Goal: Task Accomplishment & Management: Use online tool/utility

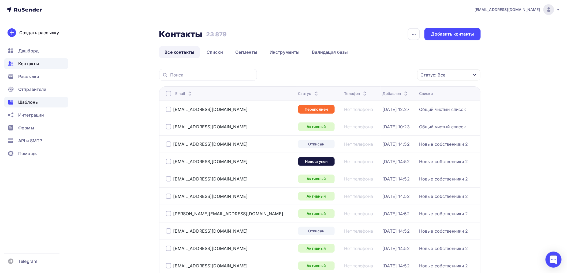
click at [26, 102] on span "Шаблоны" at bounding box center [28, 102] width 20 height 6
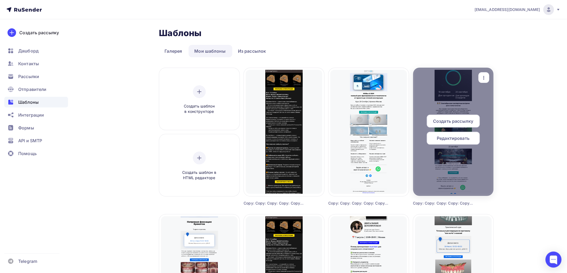
click at [483, 76] on icon "button" at bounding box center [483, 78] width 6 height 6
click at [499, 113] on div "Копировать" at bounding box center [508, 115] width 26 height 6
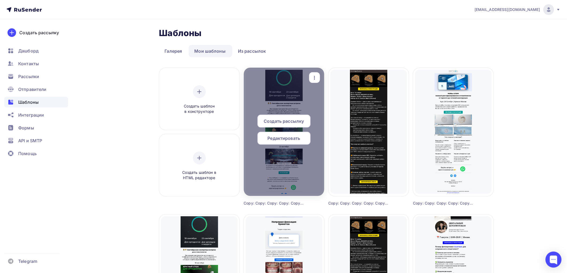
click at [275, 138] on span "Редактировать" at bounding box center [284, 138] width 33 height 6
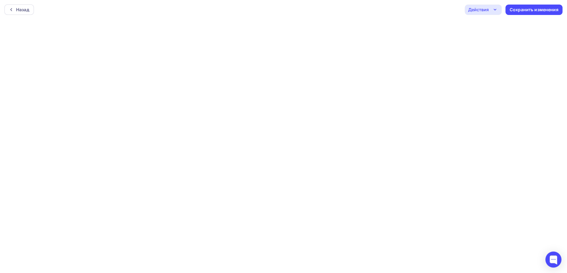
scroll to position [1, 0]
click at [539, 6] on div "Сохранить изменения" at bounding box center [534, 8] width 49 height 6
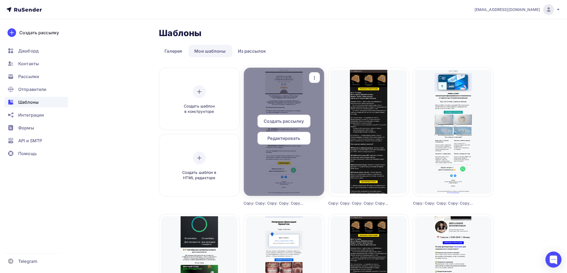
click at [290, 121] on span "Создать рассылку" at bounding box center [283, 121] width 40 height 6
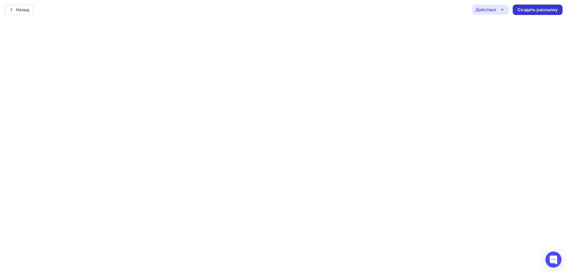
click at [540, 8] on div "Создать рассылку" at bounding box center [537, 10] width 40 height 6
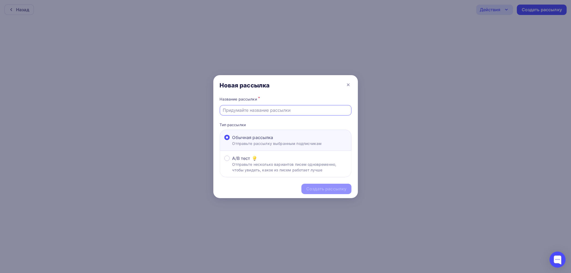
click at [246, 112] on input "text" at bounding box center [286, 110] width 126 height 6
type input "воркшоп_2"
click at [318, 190] on div "Создать рассылку" at bounding box center [326, 189] width 40 height 6
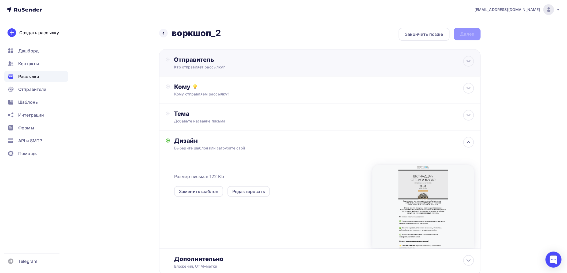
click at [296, 59] on div "Отправитель Кто отправляет рассылку? Email * [EMAIL_ADDRESS][DOMAIN_NAME] [EMAI…" at bounding box center [319, 62] width 321 height 27
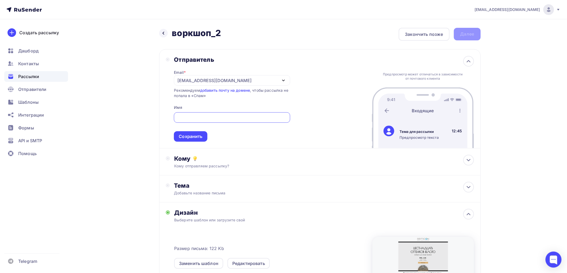
click at [238, 81] on div "[EMAIL_ADDRESS][DOMAIN_NAME]" at bounding box center [232, 80] width 116 height 10
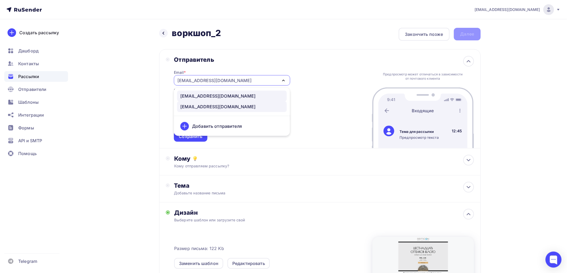
click at [205, 95] on div "[EMAIL_ADDRESS][DOMAIN_NAME]" at bounding box center [217, 96] width 75 height 6
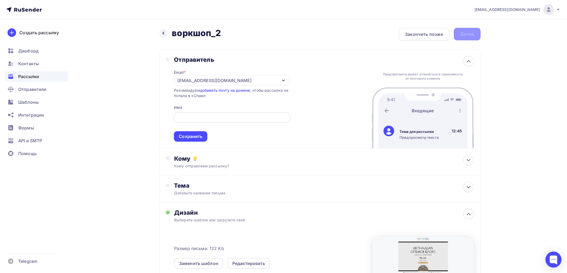
click at [184, 115] on input "text" at bounding box center [232, 118] width 110 height 6
type input "Артикон [GEOGRAPHIC_DATA]"
click at [181, 135] on div "Сохранить" at bounding box center [191, 137] width 24 height 6
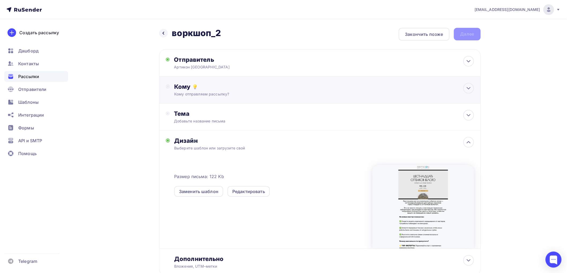
click at [210, 92] on div "Кому отправляем рассылку?" at bounding box center [309, 94] width 270 height 5
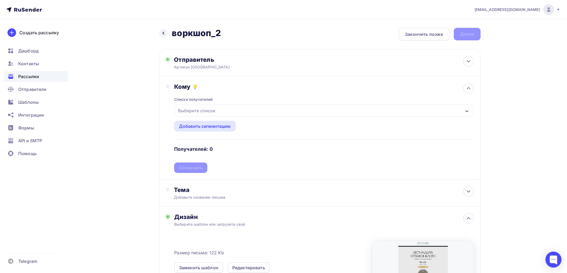
click at [216, 108] on div "Выберите список" at bounding box center [197, 111] width 42 height 10
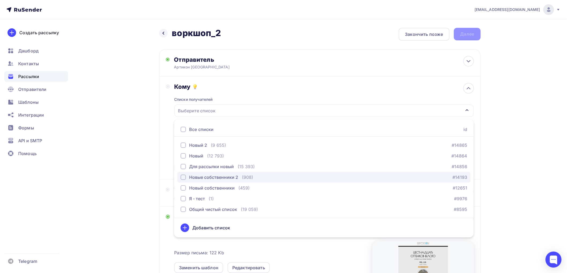
click at [183, 177] on div "button" at bounding box center [182, 177] width 5 height 5
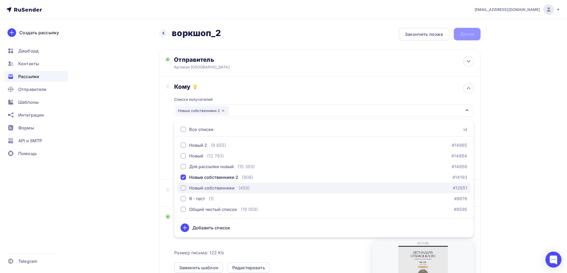
drag, startPoint x: 184, startPoint y: 187, endPoint x: 183, endPoint y: 193, distance: 6.5
click at [184, 187] on div "button" at bounding box center [182, 188] width 5 height 5
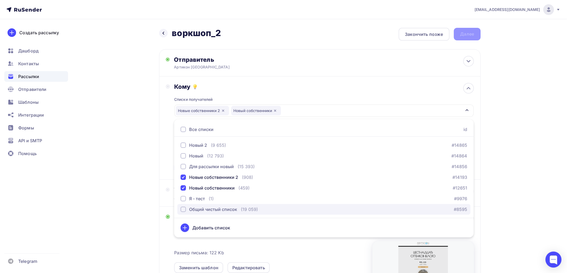
click at [185, 208] on div "button" at bounding box center [182, 209] width 5 height 5
drag, startPoint x: 143, startPoint y: 167, endPoint x: 153, endPoint y: 166, distance: 9.9
click at [143, 166] on div "Назад воркшоп_2 воркшоп_2 Закончить позже Далее Отправитель Артикон [GEOGRAPHIC…" at bounding box center [283, 203] width 439 height 368
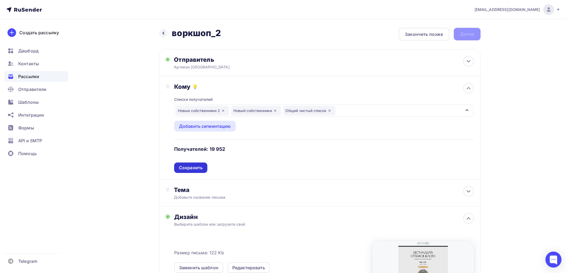
click at [191, 165] on div "Сохранить" at bounding box center [191, 168] width 24 height 6
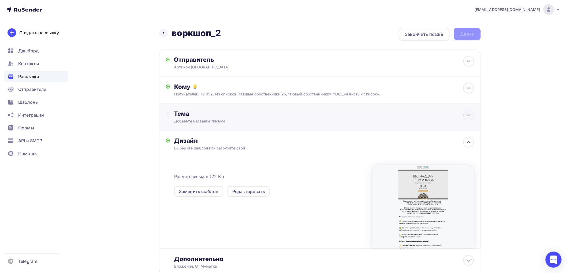
click at [204, 116] on div "Тема" at bounding box center [227, 113] width 106 height 7
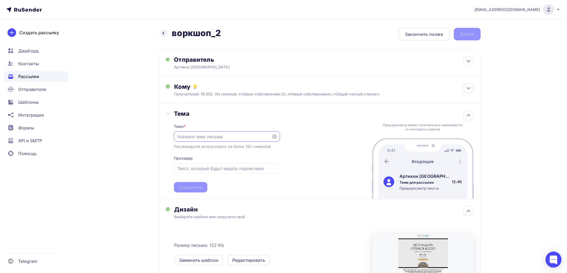
paste input "Шестнадцать оттенков белого: раскрываем палитру гения"
type input "Шестнадцать оттенков белого: раскрываем палитру гения"
click at [274, 137] on icon at bounding box center [274, 137] width 4 height 4
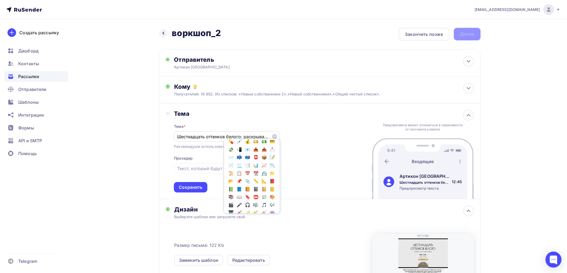
scroll to position [497, 0]
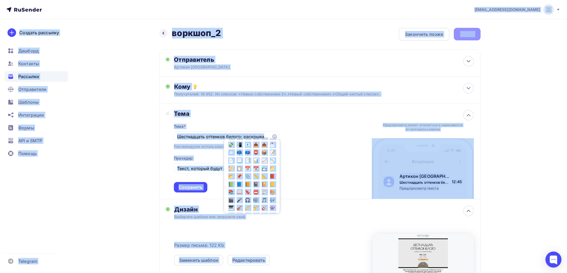
click at [314, 137] on div "Тема Тема * Шестнадцать оттенков белого: раскрываем палитру гения Популярное 👍 …" at bounding box center [319, 152] width 321 height 96
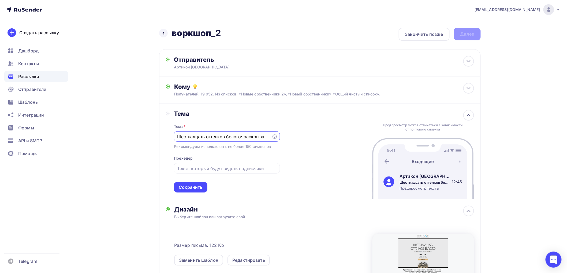
click at [250, 137] on input "Шестнадцать оттенков белого: раскрываем палитру гения" at bounding box center [223, 137] width 92 height 6
paste input "🎭"
type input "🎭 Шестнадцать оттенков белого: раскрываем палитру гения"
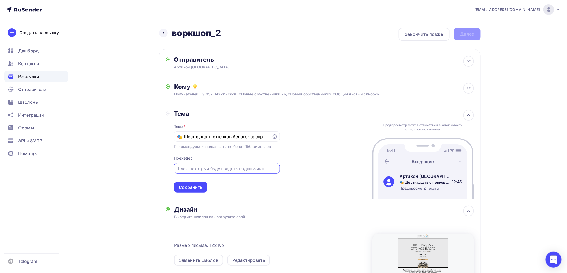
click at [202, 171] on input "text" at bounding box center [227, 168] width 100 height 6
paste input "✨ Как превратить работу в искусство? Покажем [DATE]"
click at [196, 184] on div "Сохранить" at bounding box center [190, 187] width 33 height 10
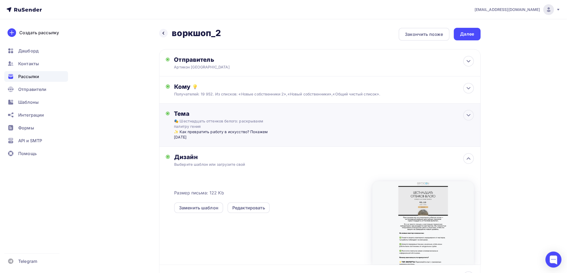
click at [184, 131] on div "✨ Как превратить работу в искусство? Покажем [DATE]" at bounding box center [227, 134] width 106 height 11
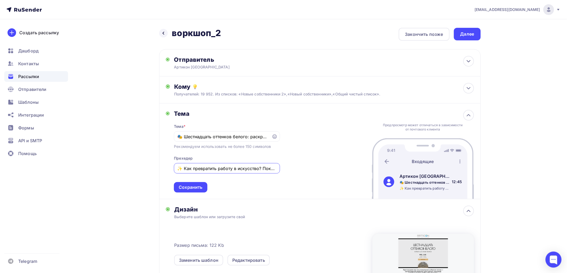
drag, startPoint x: 183, startPoint y: 169, endPoint x: 174, endPoint y: 169, distance: 9.1
click at [174, 169] on div "✨ Как превратить работу в искусство? Покажем [DATE]" at bounding box center [227, 168] width 106 height 10
click at [269, 169] on input "Как превратить работу в искусство? Покажем [DATE]" at bounding box center [227, 168] width 100 height 6
paste input "✨"
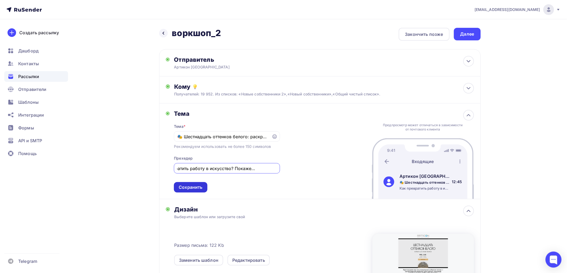
type input "Как превратить работу в искусство? Покажем [DATE] ✨"
click at [193, 186] on div "Сохранить" at bounding box center [191, 188] width 24 height 6
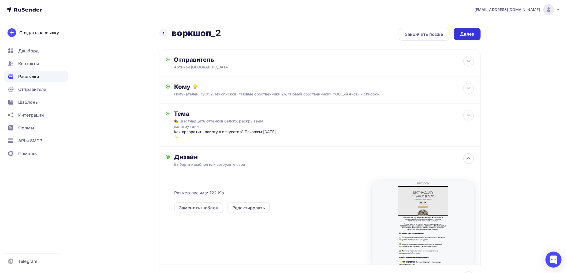
click at [464, 31] on div "Далее" at bounding box center [467, 34] width 14 height 6
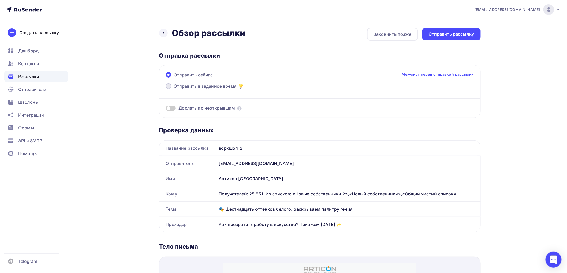
click at [186, 84] on span "Отправить в заданное время" at bounding box center [205, 86] width 63 height 6
click at [174, 89] on input "Отправить в заданное время" at bounding box center [174, 89] width 0 height 0
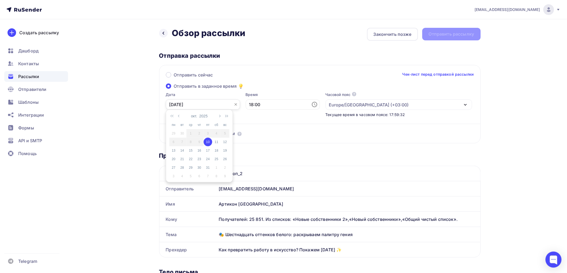
click at [199, 104] on input "[DATE]" at bounding box center [203, 105] width 74 height 10
click at [171, 150] on div "13" at bounding box center [173, 150] width 9 height 5
type input "[DATE]"
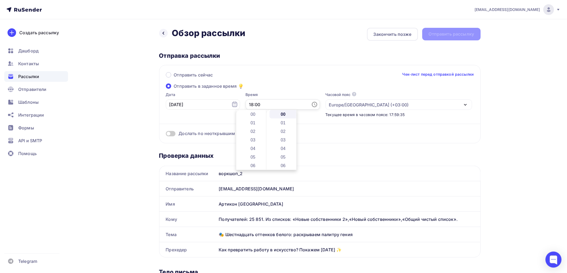
click at [263, 106] on input "18:00" at bounding box center [283, 105] width 74 height 10
drag, startPoint x: 252, startPoint y: 137, endPoint x: 255, endPoint y: 137, distance: 3.5
click at [254, 137] on li "10" at bounding box center [253, 140] width 28 height 9
type input "10:00"
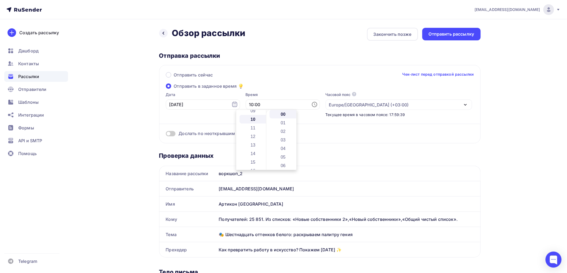
scroll to position [86, 0]
click at [284, 89] on div "Отправить сейчас Чек-лист перед отправкой рассылки Отправить в заданное время Д…" at bounding box center [319, 104] width 321 height 78
click at [172, 133] on span at bounding box center [171, 133] width 10 height 5
click at [166, 135] on input "checkbox" at bounding box center [166, 135] width 0 height 0
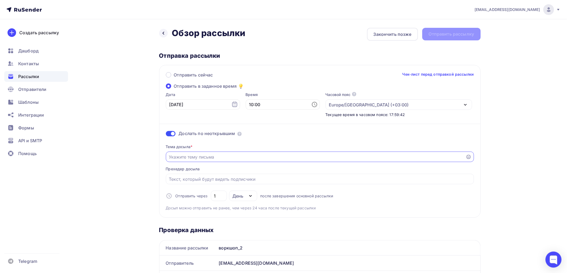
drag, startPoint x: 184, startPoint y: 156, endPoint x: 210, endPoint y: 142, distance: 29.3
click at [186, 156] on input "Отправить в заданное время" at bounding box center [316, 157] width 294 height 6
paste input "🏆 Готовы бросить вызов своей палитре?"
type input "🏆 Готовы бросить вызов своей палитре?"
click at [214, 180] on input "Отправить в заданное время" at bounding box center [320, 179] width 302 height 6
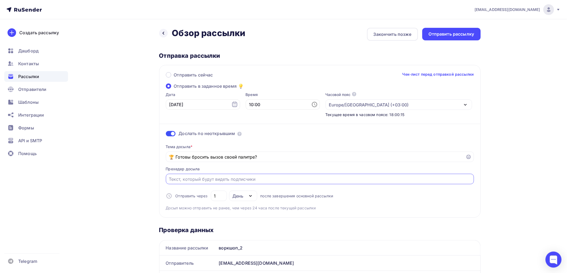
paste input "⚡️ [DATE] в [GEOGRAPHIC_DATA] докажем, что белый — не скучно!"
type input "⚡️ [DATE] в [GEOGRAPHIC_DATA] докажем, что белый — не скучно!"
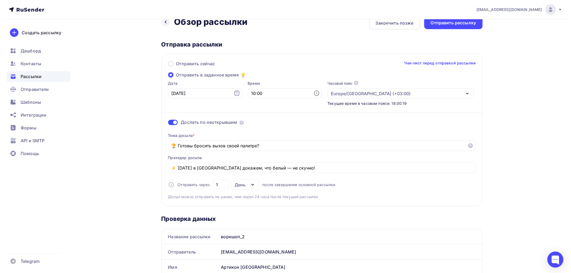
scroll to position [0, 0]
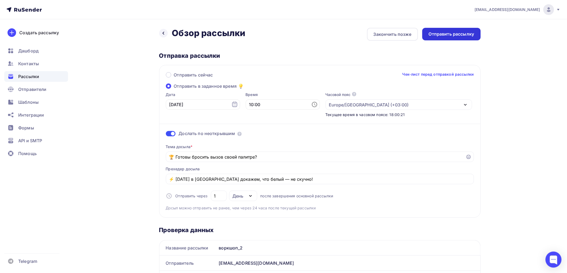
click at [441, 33] on div "Отправить рассылку" at bounding box center [451, 34] width 46 height 6
